Goal: Task Accomplishment & Management: Manage account settings

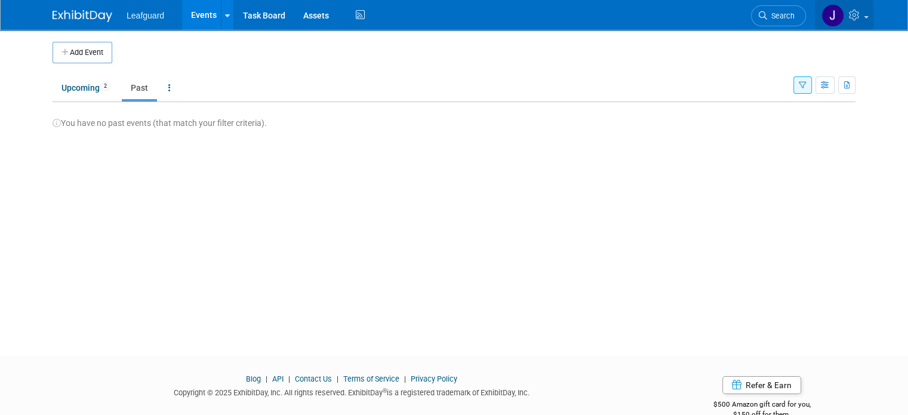
click at [874, 8] on link at bounding box center [844, 15] width 59 height 30
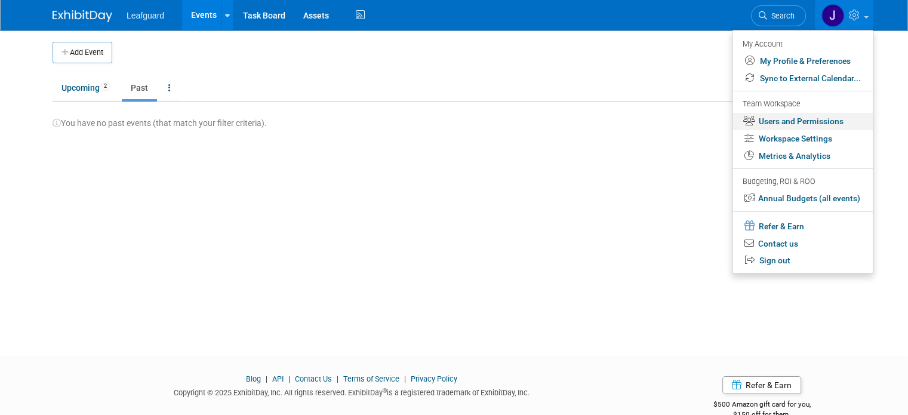
click at [831, 123] on link "Users and Permissions" at bounding box center [803, 121] width 140 height 17
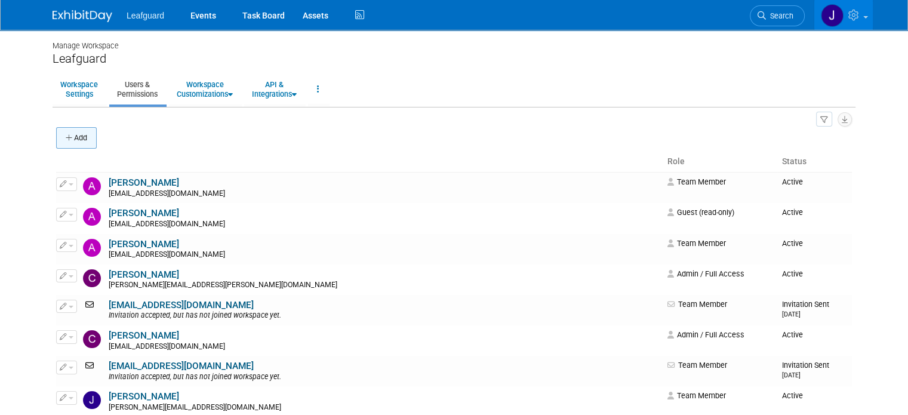
click at [66, 134] on icon "button" at bounding box center [70, 138] width 8 height 8
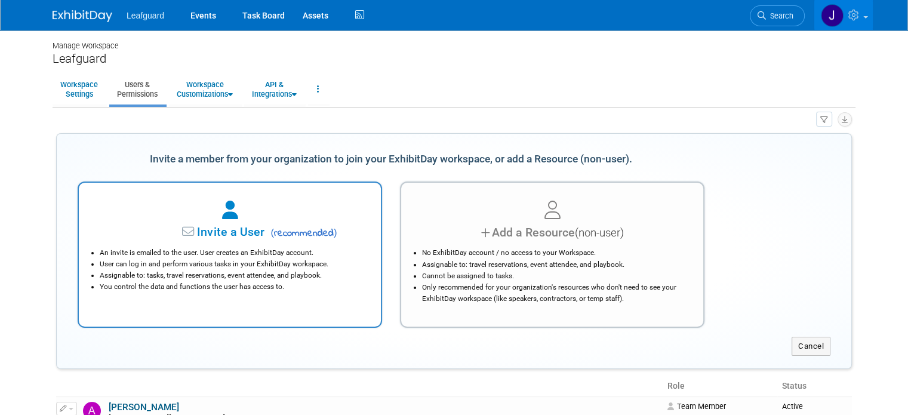
click at [300, 205] on div at bounding box center [230, 211] width 272 height 26
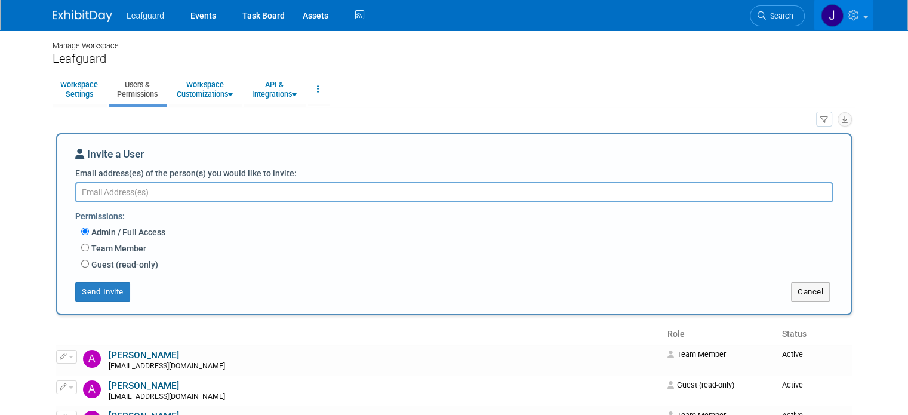
click at [103, 259] on label "Guest (read-only)" at bounding box center [123, 265] width 69 height 12
click at [89, 260] on input "Guest (read-only)" at bounding box center [85, 264] width 8 height 8
radio input "true"
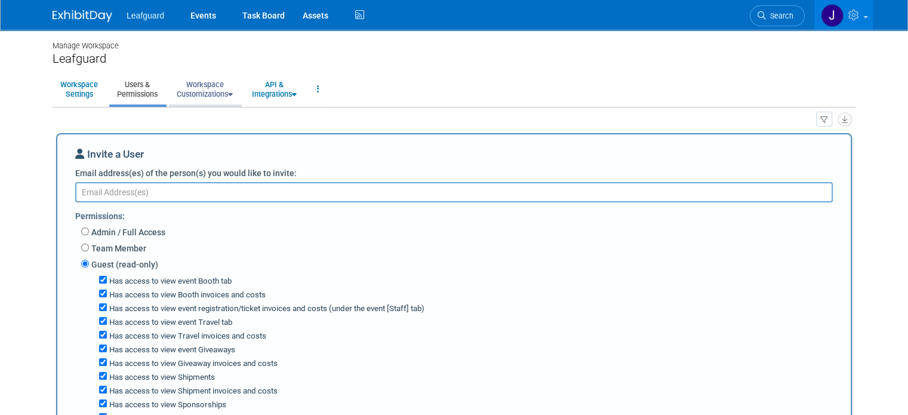
click at [180, 97] on link "Workspace Customizations" at bounding box center [205, 89] width 72 height 29
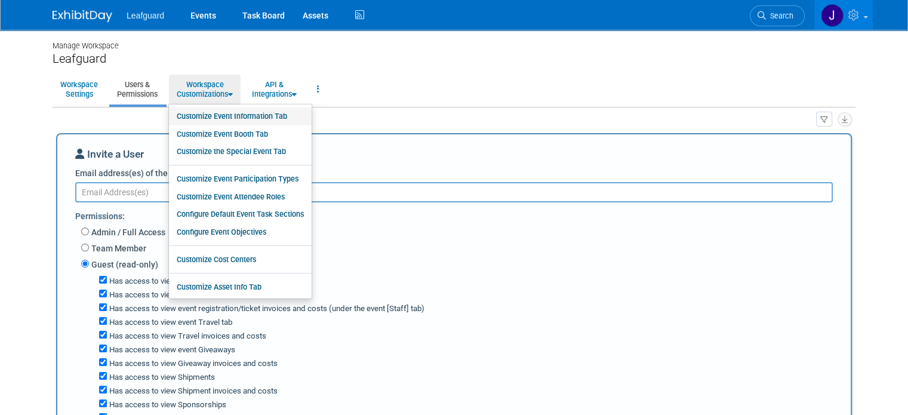
click at [260, 113] on link "Customize Event Information Tab" at bounding box center [240, 116] width 143 height 18
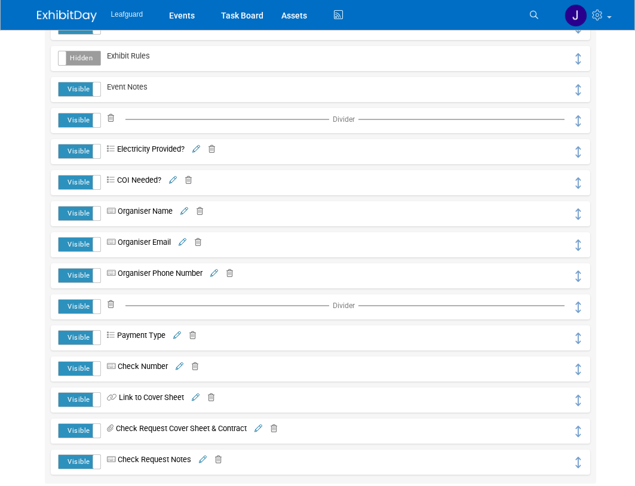
scroll to position [405, 0]
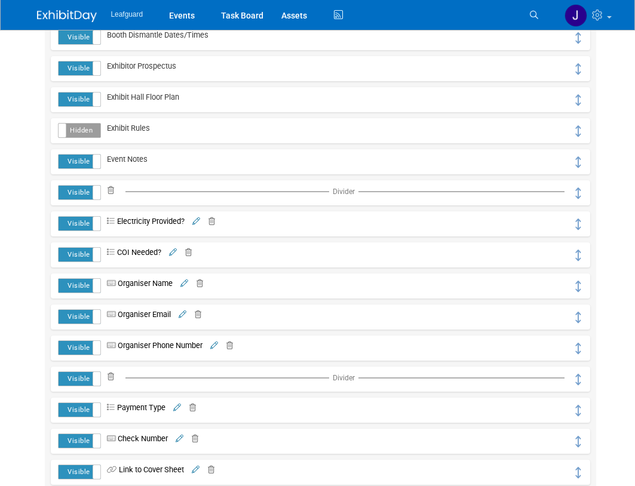
click at [217, 345] on icon at bounding box center [214, 346] width 8 height 8
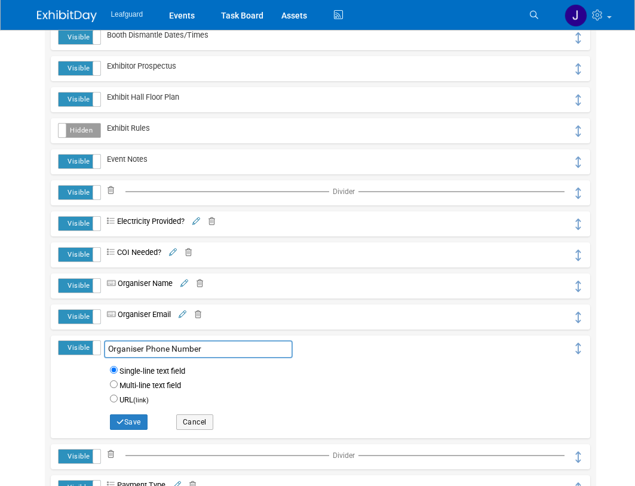
click at [137, 346] on input "Organiser Phone Number" at bounding box center [198, 349] width 189 height 18
type input "Organizer Phone Number"
click at [133, 413] on button "Save" at bounding box center [129, 422] width 38 height 16
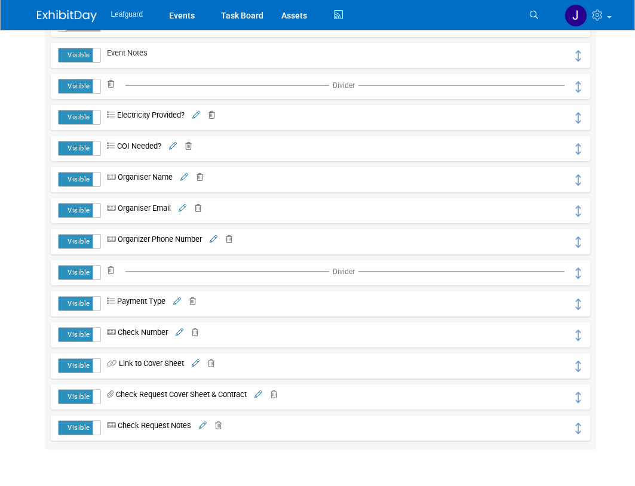
scroll to position [518, 0]
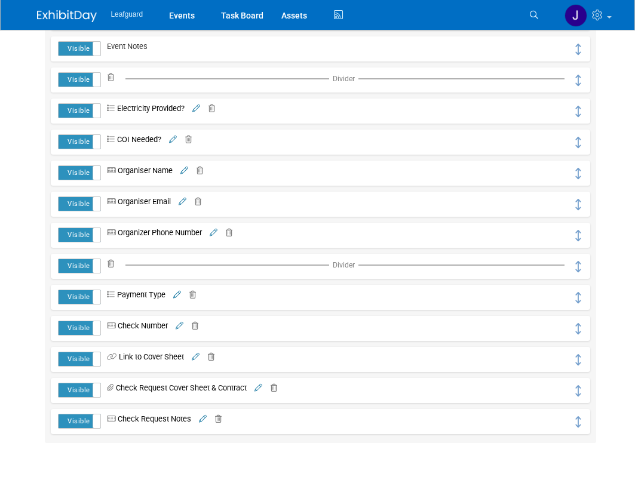
click at [186, 201] on icon at bounding box center [183, 202] width 8 height 8
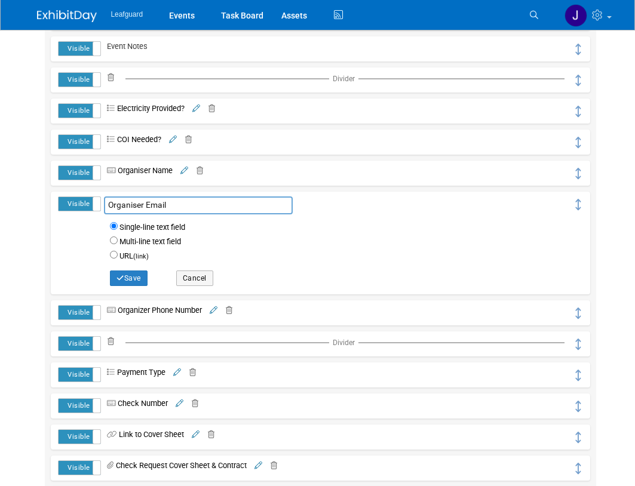
click at [134, 202] on input "Organiser Email" at bounding box center [198, 205] width 189 height 18
type input "Organizer Email"
click at [143, 276] on button "Save" at bounding box center [129, 278] width 38 height 16
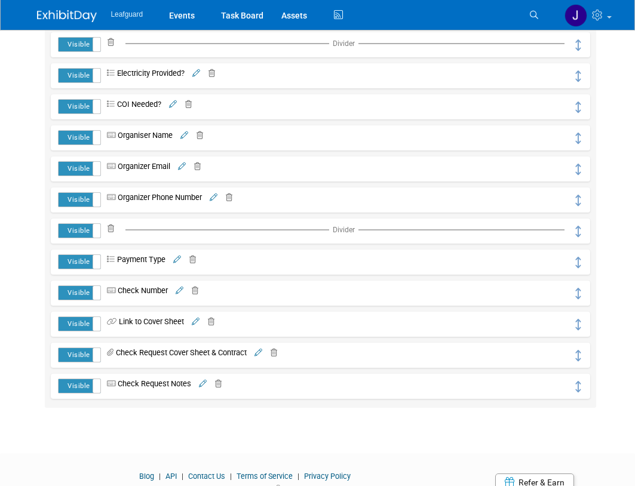
scroll to position [557, 0]
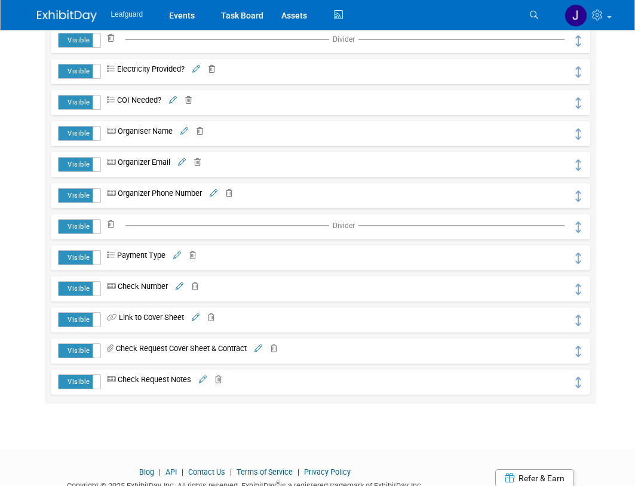
click at [186, 128] on icon at bounding box center [184, 132] width 8 height 8
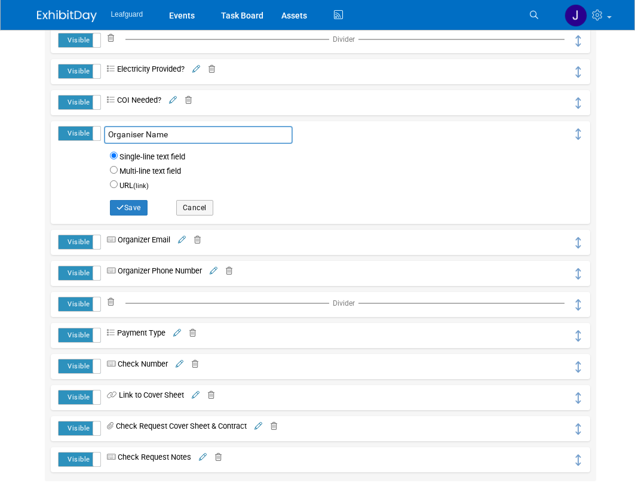
click at [139, 132] on input "Organiser Name" at bounding box center [198, 135] width 189 height 18
type input "Organizer Name"
click at [127, 210] on button "Save" at bounding box center [129, 208] width 38 height 16
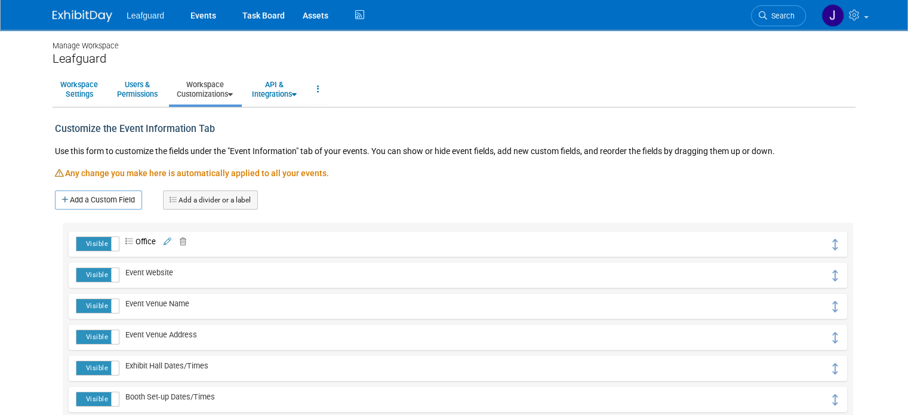
click at [79, 20] on img at bounding box center [83, 16] width 60 height 12
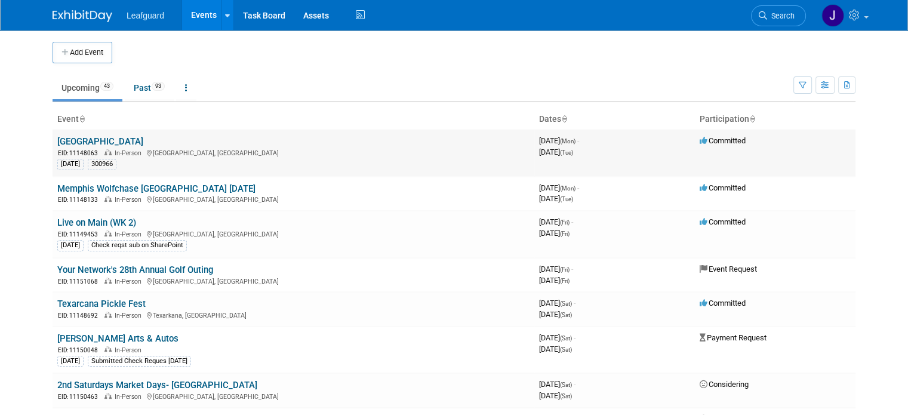
click at [97, 136] on link "[GEOGRAPHIC_DATA]" at bounding box center [100, 141] width 86 height 11
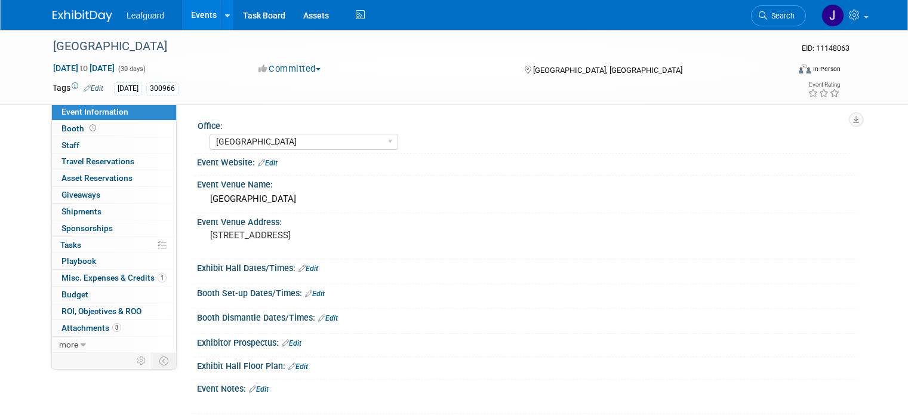
select select "[GEOGRAPHIC_DATA]"
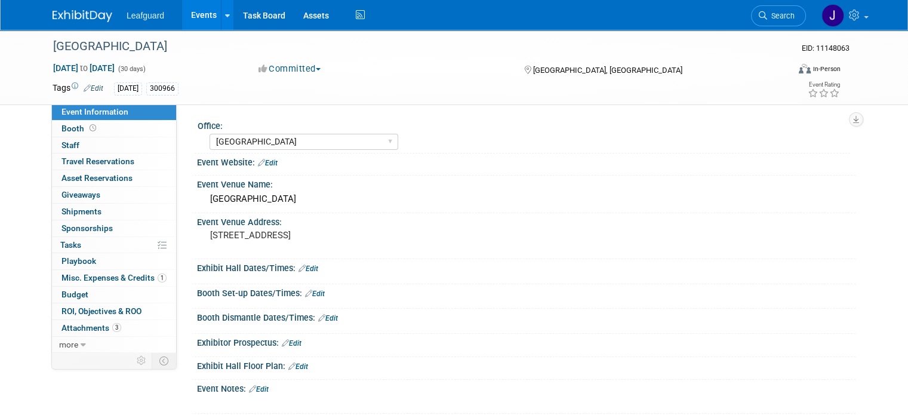
click at [291, 70] on button "Committed" at bounding box center [289, 69] width 71 height 13
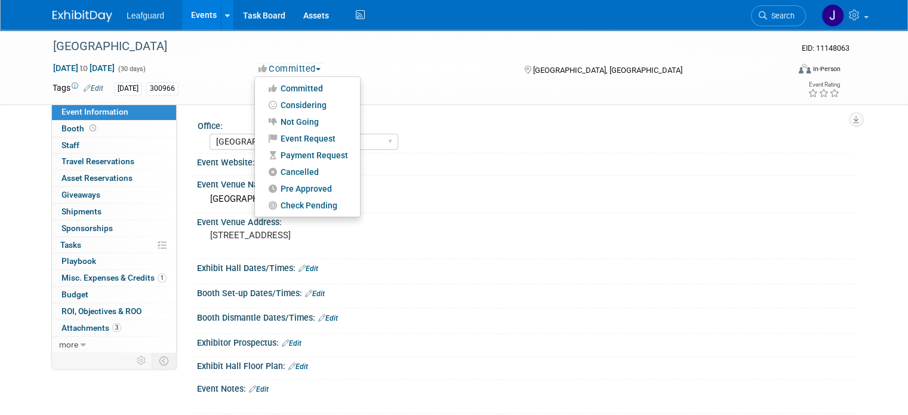
click at [84, 19] on img at bounding box center [83, 16] width 60 height 12
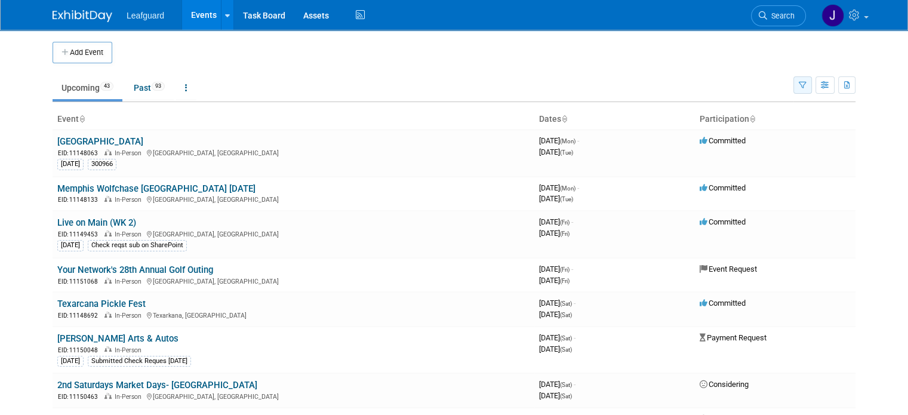
click at [807, 86] on icon "button" at bounding box center [803, 86] width 8 height 8
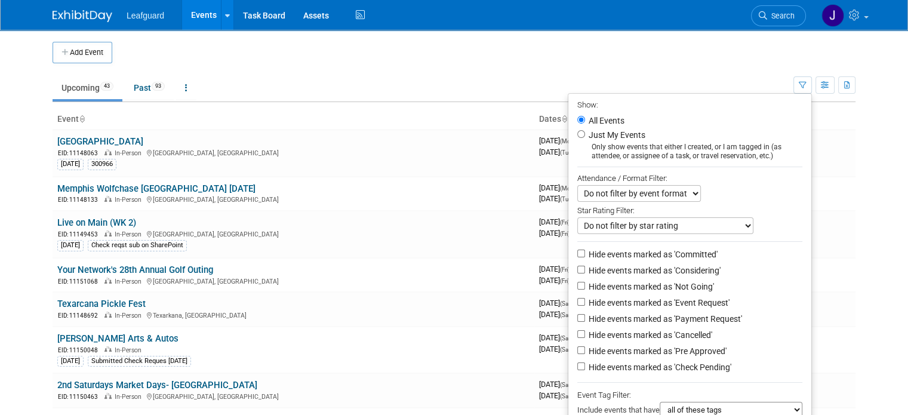
click at [298, 73] on td "Upcoming 43 Past 93 All Events 136 Past and Upcoming Grouped Annually Events gr…" at bounding box center [423, 82] width 741 height 39
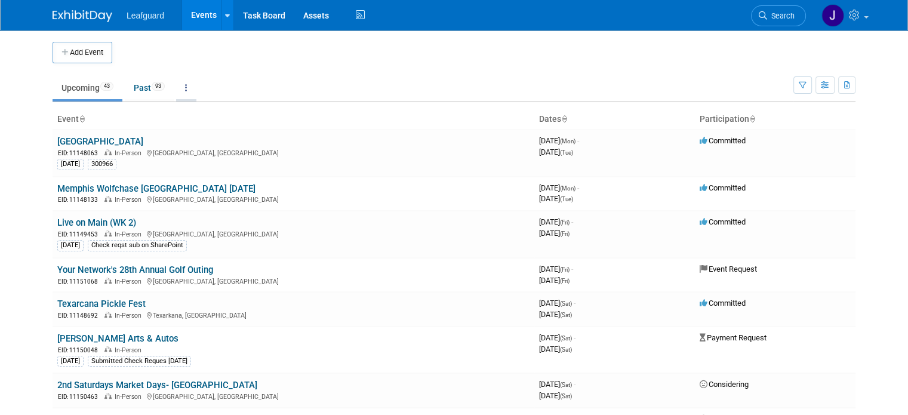
click at [182, 87] on link at bounding box center [186, 87] width 20 height 23
click at [234, 116] on span "Past and Upcoming" at bounding box center [223, 121] width 71 height 10
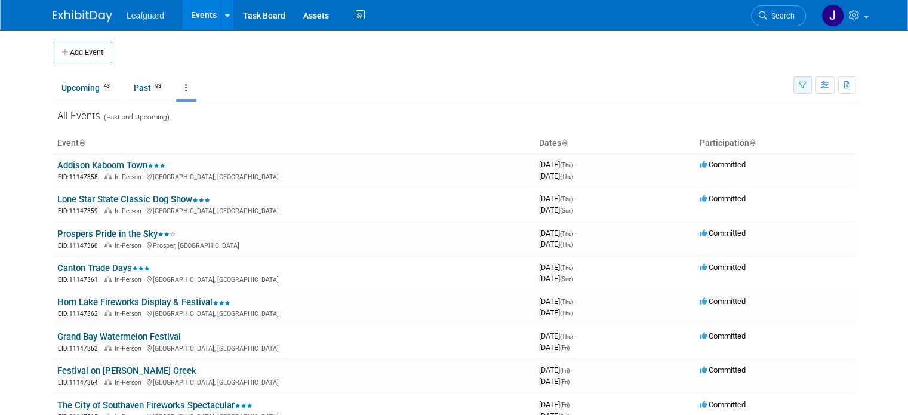
click at [807, 83] on button "button" at bounding box center [802, 84] width 19 height 17
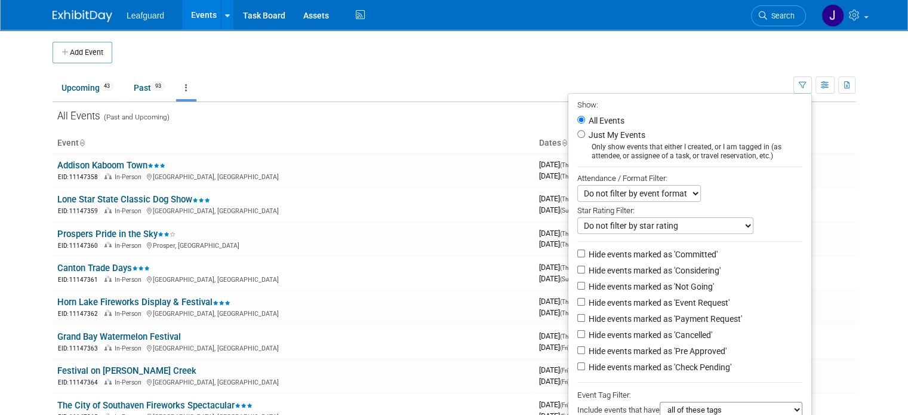
click at [638, 253] on label "Hide events marked as 'Committed'" at bounding box center [651, 254] width 131 height 12
click at [585, 253] on input "Hide events marked as 'Committed'" at bounding box center [581, 254] width 8 height 8
checkbox input "true"
click at [638, 267] on label "Hide events marked as 'Considering'" at bounding box center [653, 270] width 134 height 12
click at [585, 267] on input "Hide events marked as 'Considering'" at bounding box center [581, 270] width 8 height 8
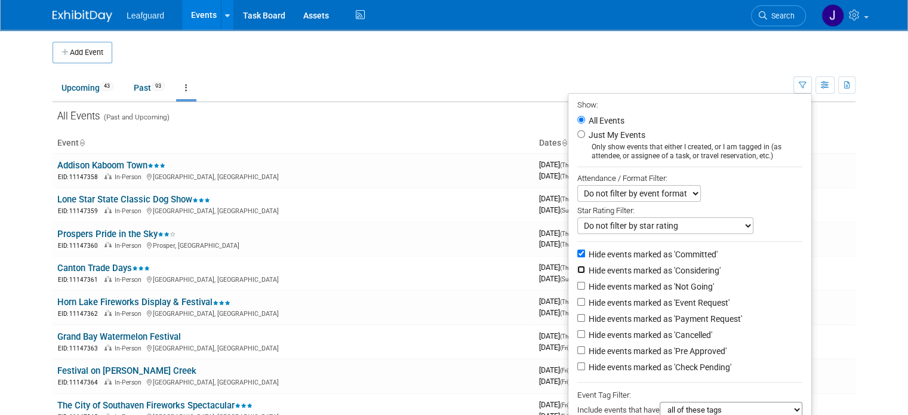
checkbox input "true"
click at [639, 278] on li "Hide events marked as 'Considering'" at bounding box center [689, 271] width 243 height 16
click at [642, 287] on label "Hide events marked as 'Not Going'" at bounding box center [650, 287] width 128 height 12
click at [585, 287] on input "Hide events marked as 'Not Going'" at bounding box center [581, 286] width 8 height 8
checkbox input "true"
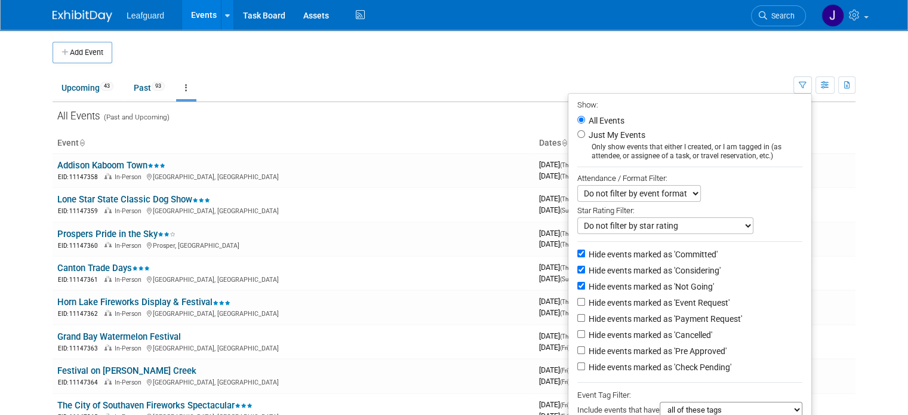
click at [652, 329] on label "Hide events marked as 'Cancelled'" at bounding box center [649, 335] width 126 height 12
click at [585, 330] on input "Hide events marked as 'Cancelled'" at bounding box center [581, 334] width 8 height 8
checkbox input "true"
click at [657, 350] on label "Hide events marked as 'Pre Approved'" at bounding box center [656, 351] width 140 height 12
click at [585, 350] on input "Hide events marked as 'Pre Approved'" at bounding box center [581, 350] width 8 height 8
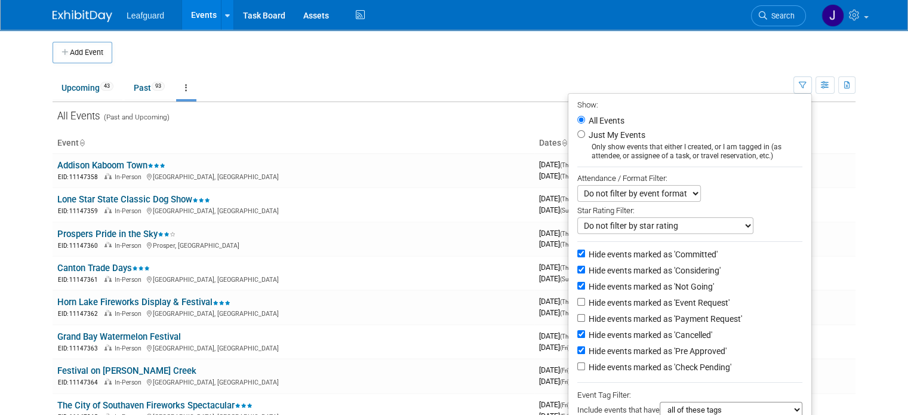
click at [660, 352] on label "Hide events marked as 'Pre Approved'" at bounding box center [656, 351] width 140 height 12
click at [585, 352] on input "Hide events marked as 'Pre Approved'" at bounding box center [581, 350] width 8 height 8
checkbox input "false"
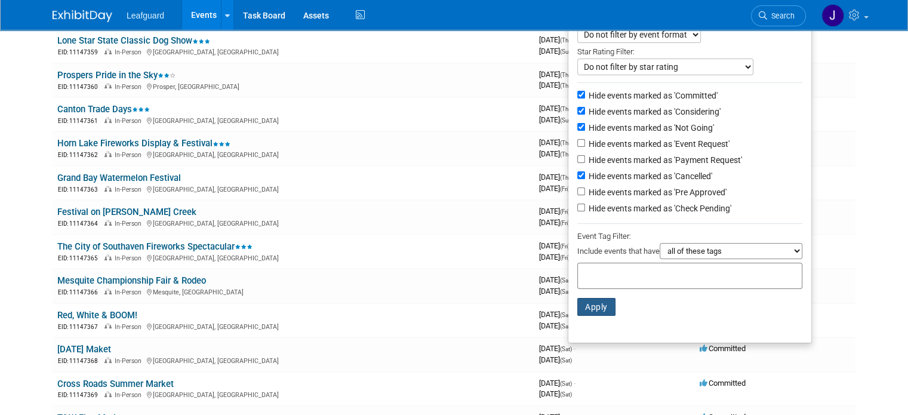
click at [608, 307] on button "Apply" at bounding box center [596, 307] width 38 height 18
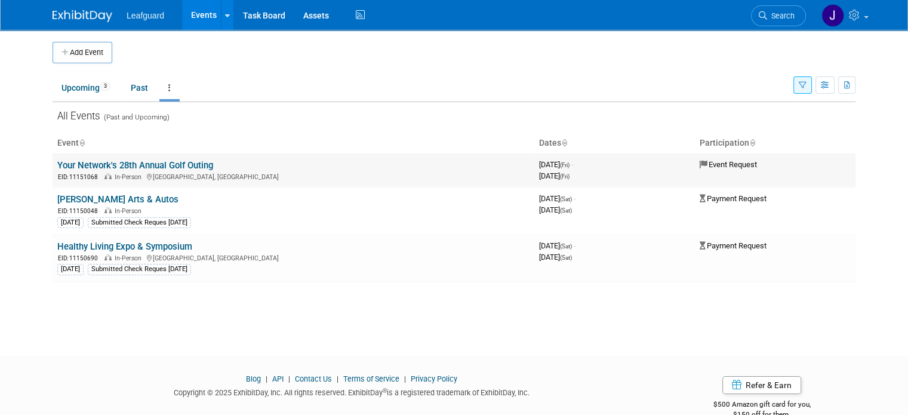
click at [164, 166] on link "Your Network's 28th Annual Golf Outing" at bounding box center [135, 165] width 156 height 11
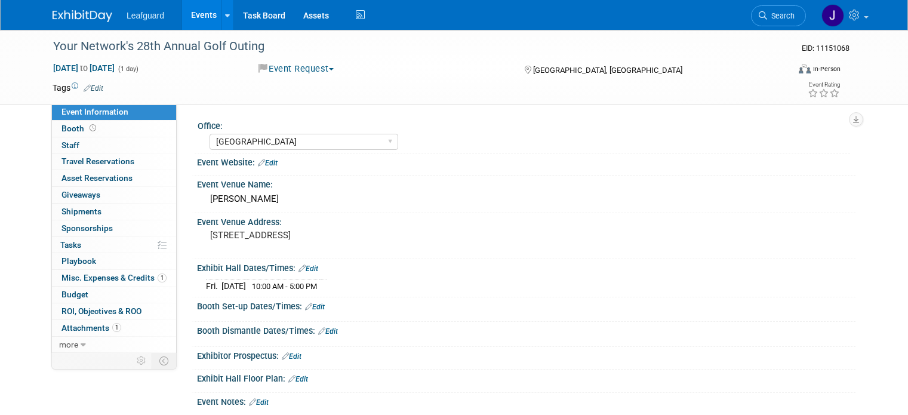
select select "Dallas"
select select "No"
select select "Credit Card"
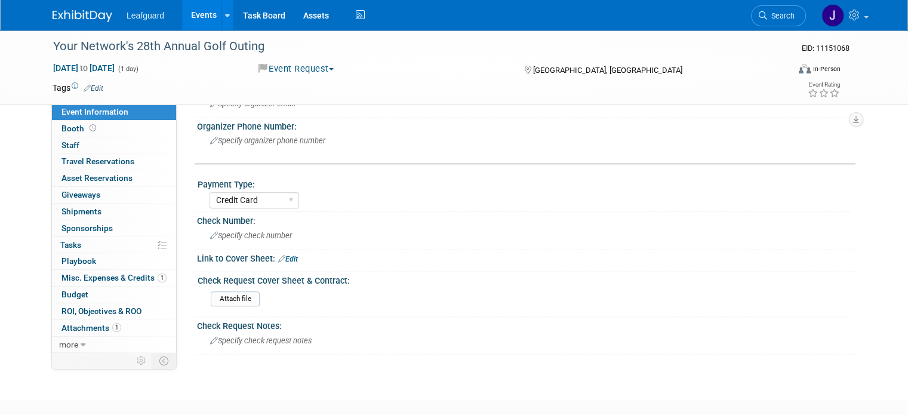
scroll to position [540, 0]
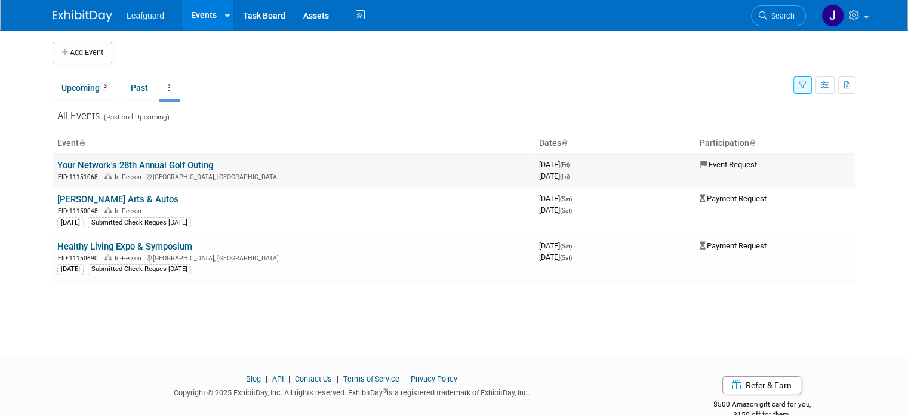
click at [144, 162] on link "Your Network's 28th Annual Golf Outing" at bounding box center [135, 165] width 156 height 11
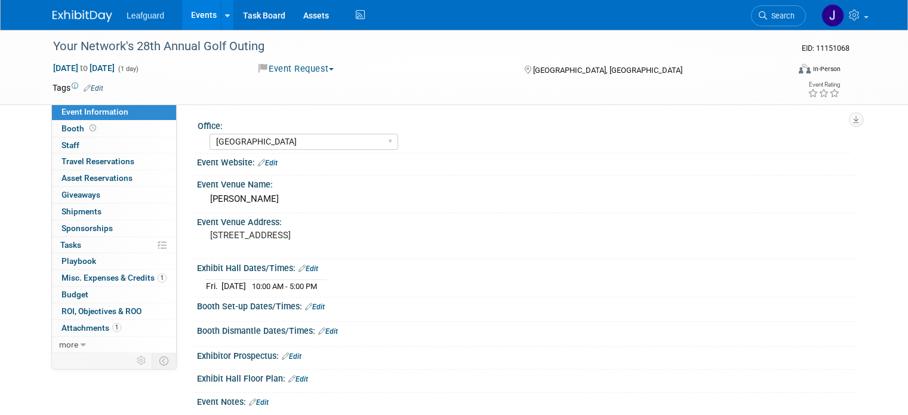
select select "[GEOGRAPHIC_DATA]"
select select "No"
select select "Credit Card"
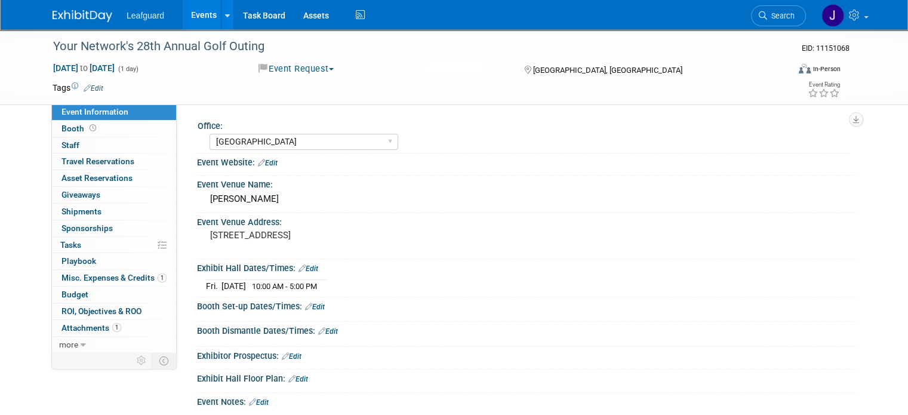
click at [310, 66] on button "Event Request" at bounding box center [296, 69] width 84 height 13
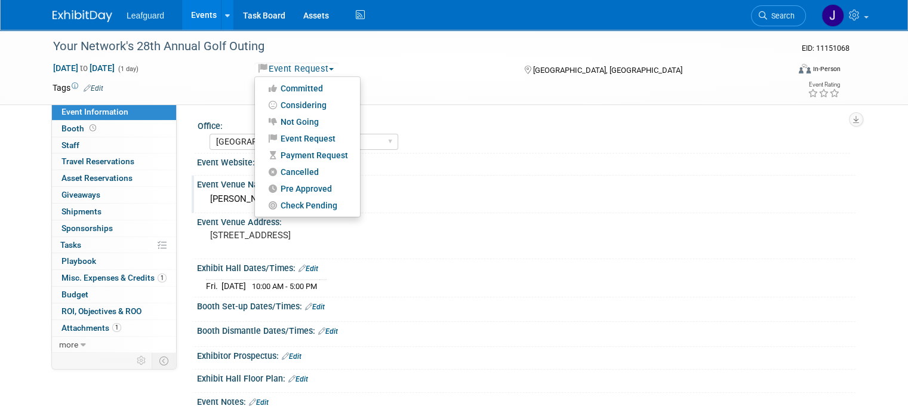
click at [724, 202] on div "Sherrill Park" at bounding box center [526, 199] width 641 height 19
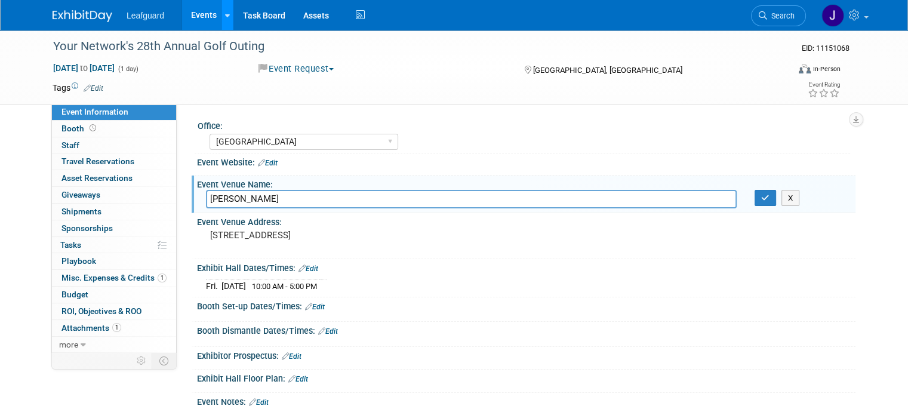
click at [225, 14] on icon at bounding box center [227, 16] width 5 height 8
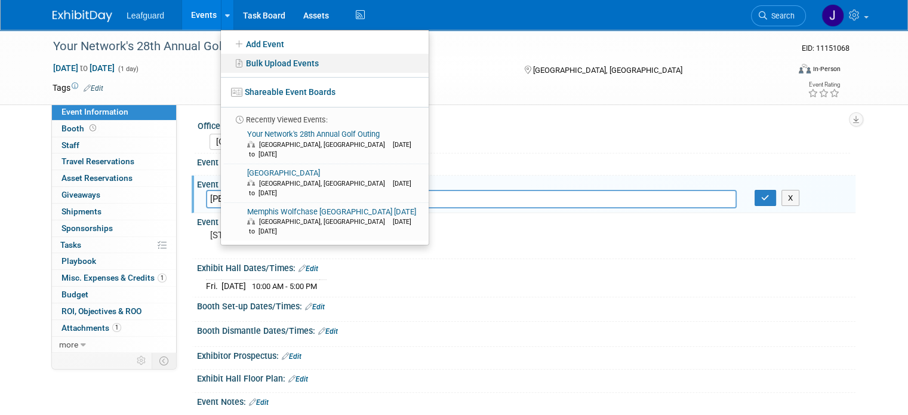
click at [276, 66] on link "Bulk Upload Events" at bounding box center [325, 63] width 208 height 19
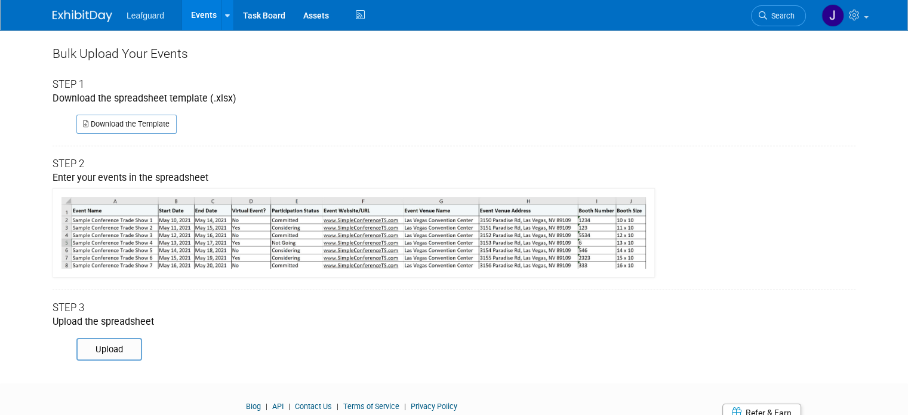
click at [122, 112] on div "Download the Template" at bounding box center [454, 120] width 803 height 28
click at [125, 127] on link "Download the Template" at bounding box center [126, 124] width 100 height 19
click at [874, 15] on link at bounding box center [844, 15] width 59 height 30
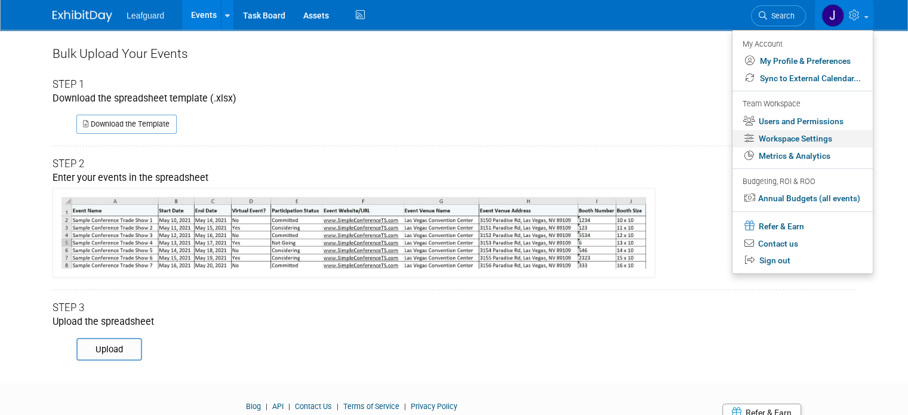
click at [819, 140] on link "Workspace Settings" at bounding box center [803, 138] width 140 height 17
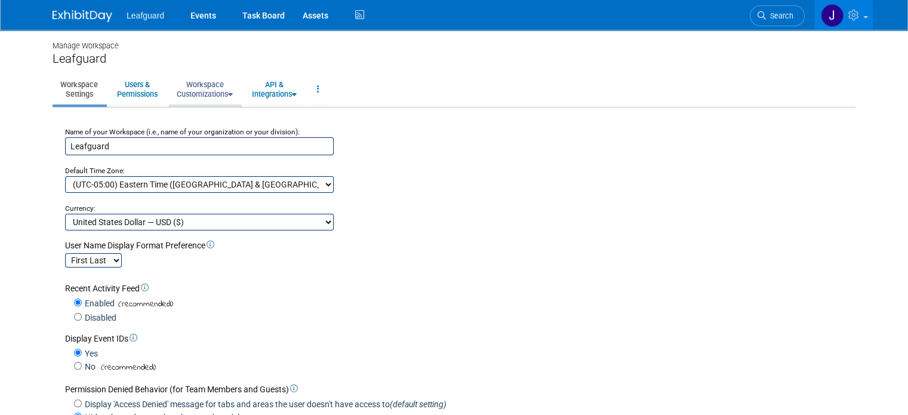
click at [177, 96] on link "Workspace Customizations" at bounding box center [205, 89] width 72 height 29
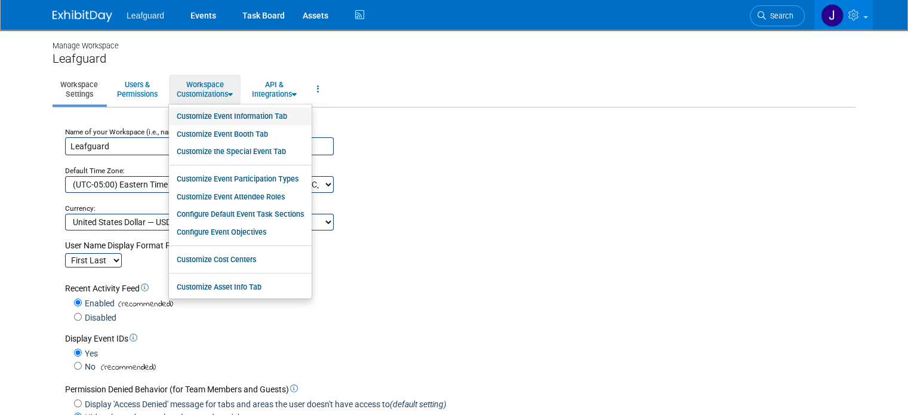
click at [221, 117] on link "Customize Event Information Tab" at bounding box center [240, 116] width 143 height 18
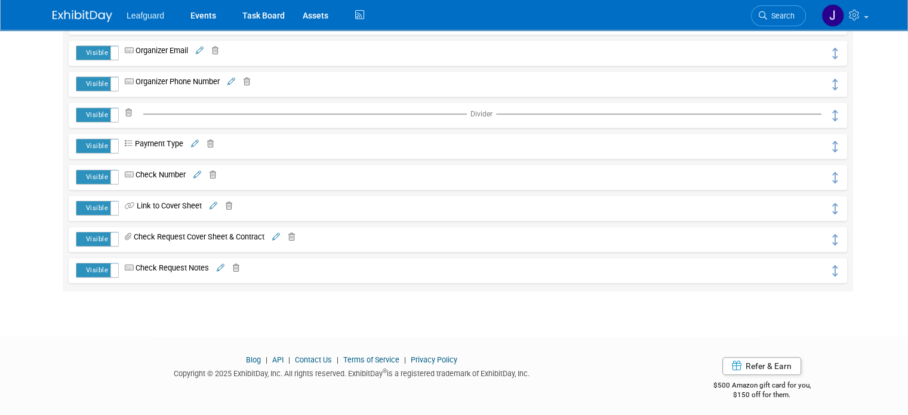
scroll to position [662, 0]
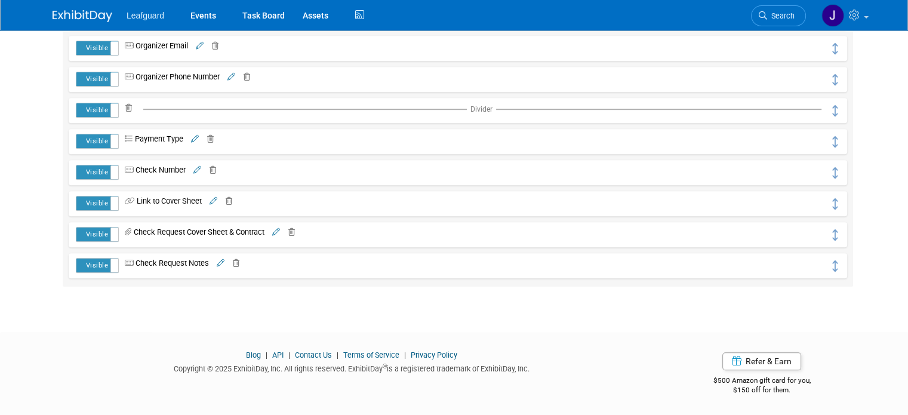
click at [224, 202] on icon at bounding box center [226, 202] width 11 height 8
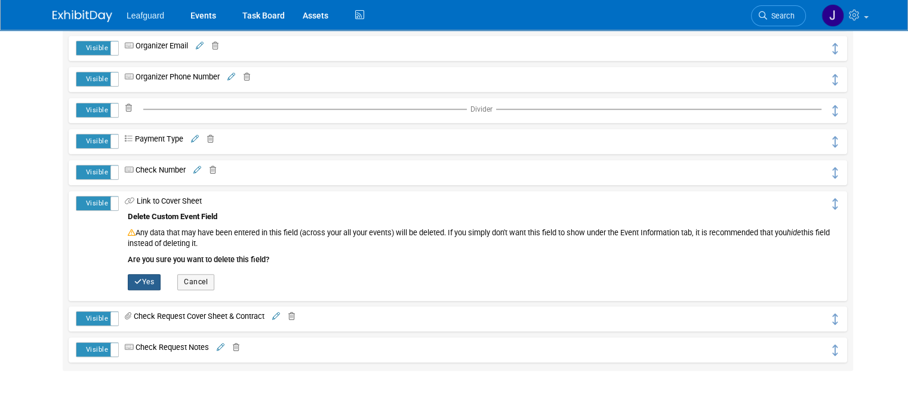
click at [132, 279] on button "Yes" at bounding box center [144, 282] width 33 height 16
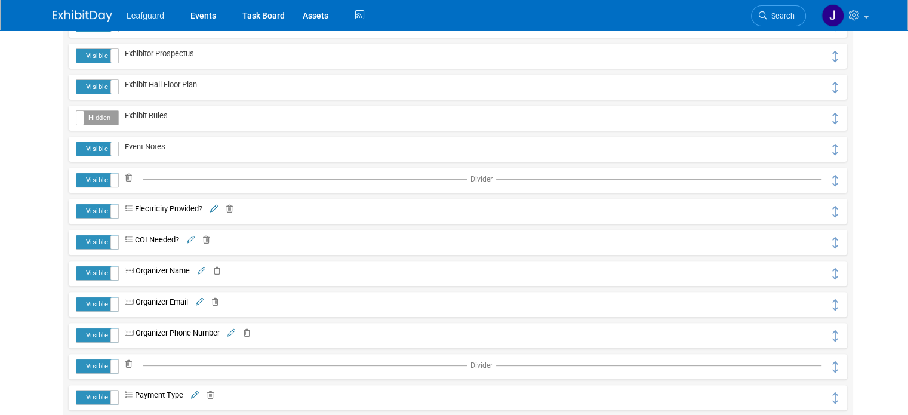
scroll to position [312, 0]
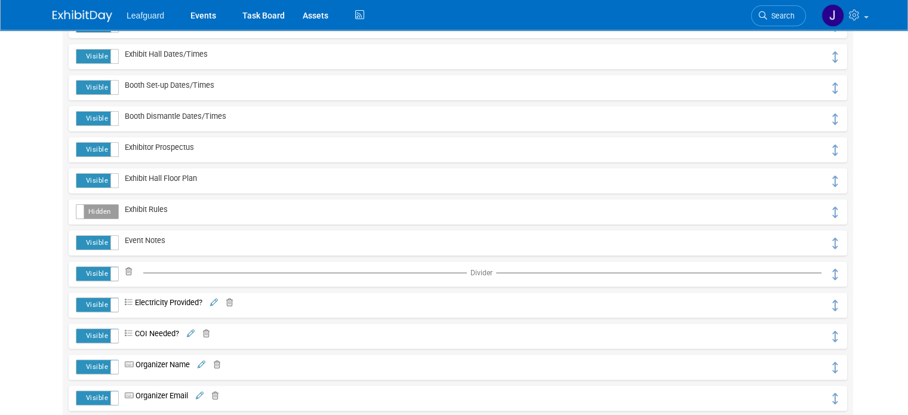
click at [88, 8] on link at bounding box center [90, 10] width 74 height 10
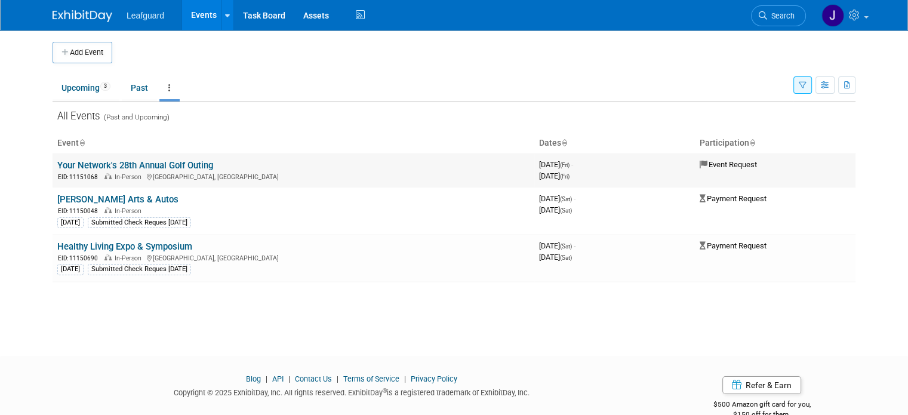
click at [157, 162] on link "Your Network's 28th Annual Golf Outing" at bounding box center [135, 165] width 156 height 11
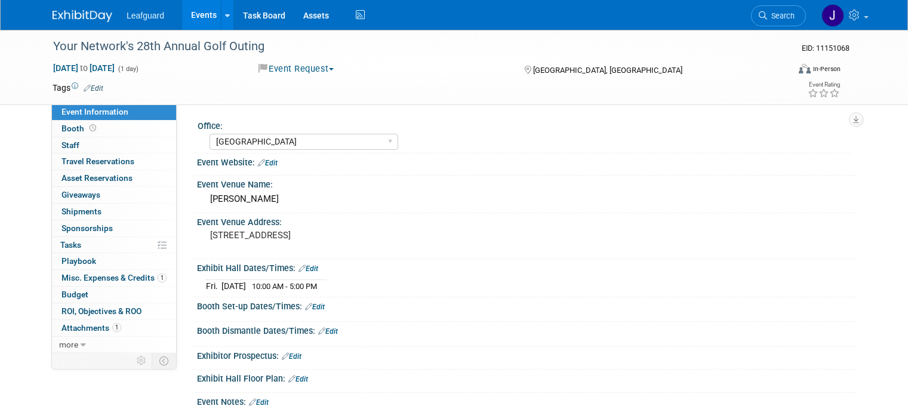
select select "[GEOGRAPHIC_DATA]"
select select "No"
select select "Credit Card"
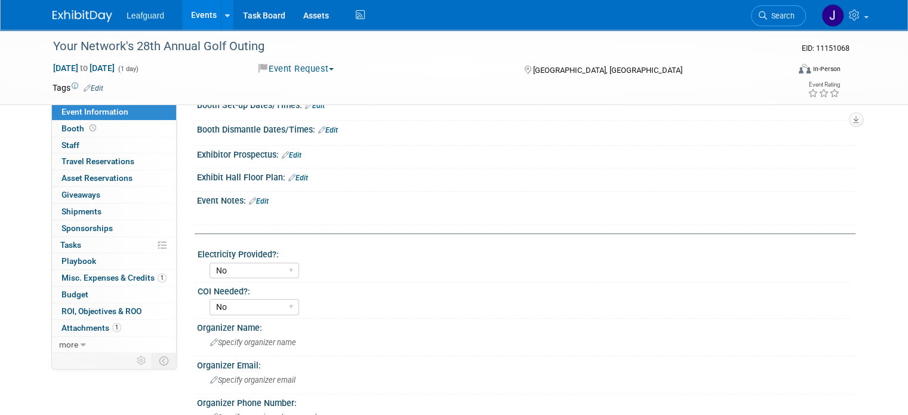
scroll to position [199, 0]
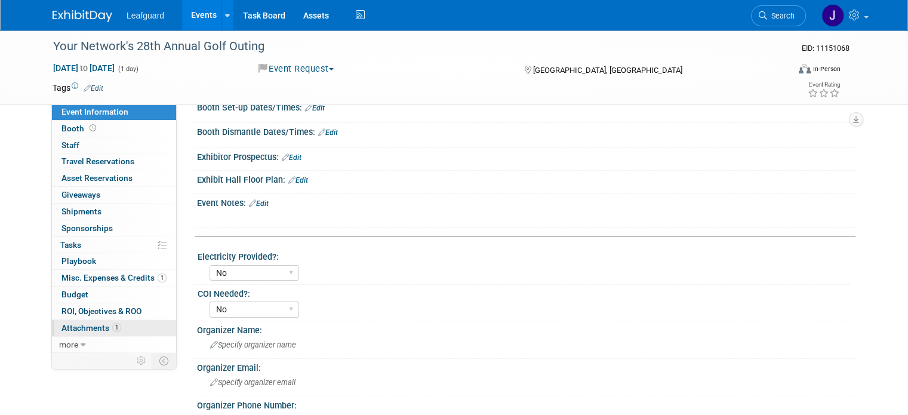
click at [82, 325] on span "Attachments 1" at bounding box center [91, 328] width 60 height 10
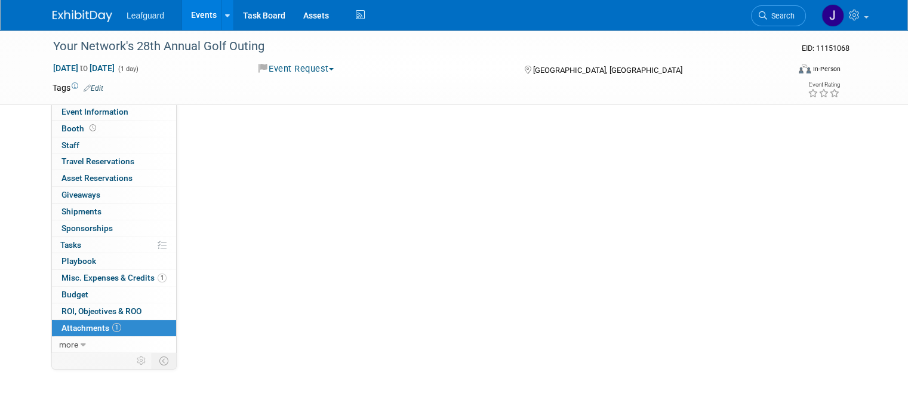
scroll to position [0, 0]
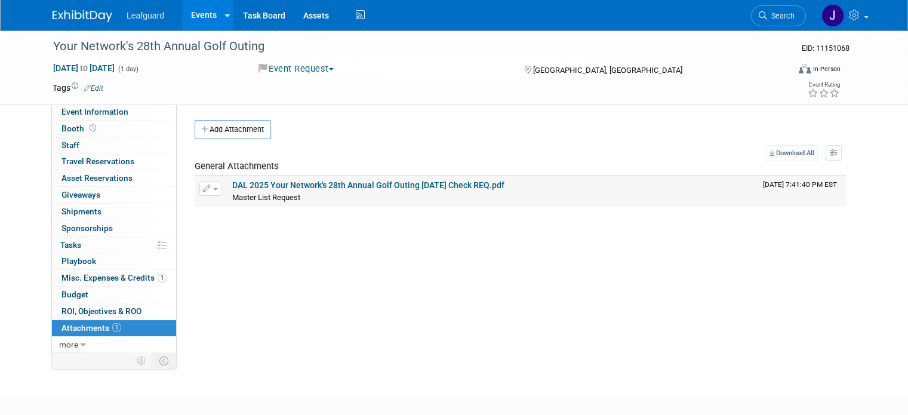
click at [334, 185] on link "DAL 2025 Your Network's 28th Annual Golf Outing [DATE] Check REQ.pdf" at bounding box center [368, 185] width 272 height 10
click at [304, 71] on button "Event Request" at bounding box center [296, 69] width 84 height 13
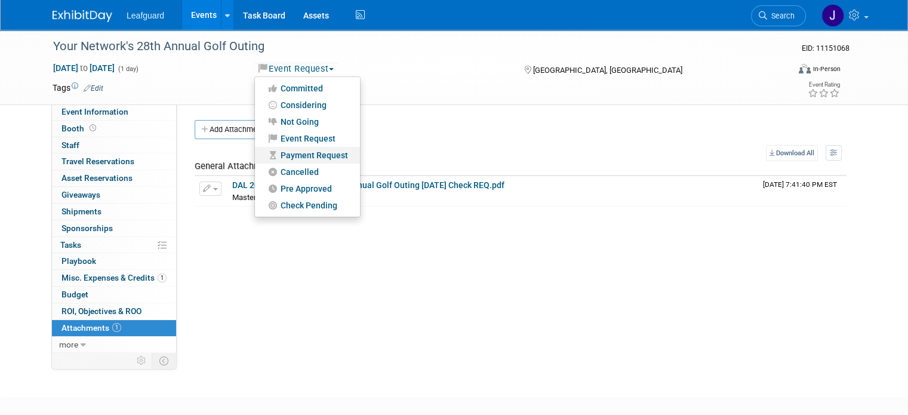
click at [315, 154] on link "Payment Request" at bounding box center [307, 155] width 105 height 17
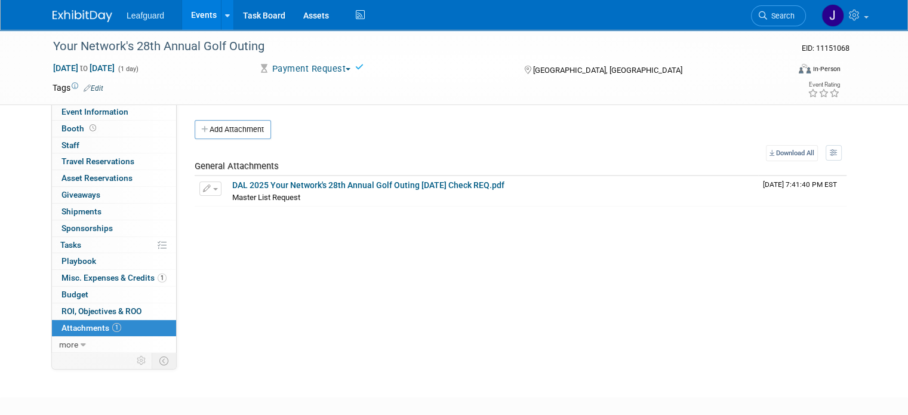
click at [301, 68] on button "Payment Request" at bounding box center [305, 69] width 102 height 13
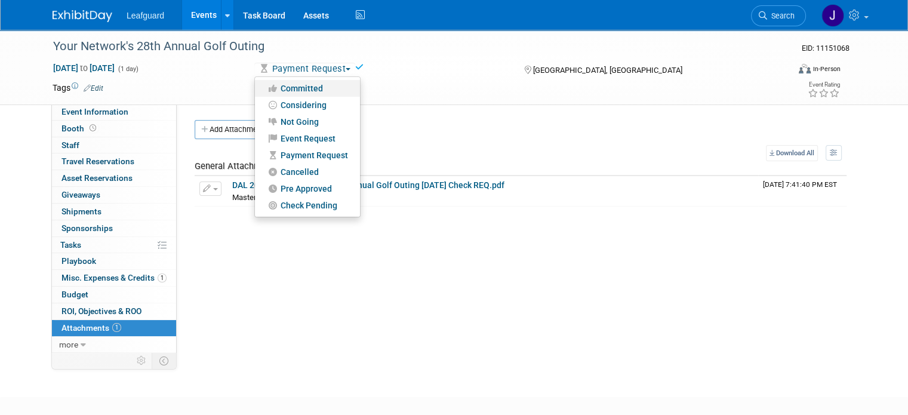
click at [319, 91] on link "Committed" at bounding box center [307, 88] width 105 height 17
